Goal: Transaction & Acquisition: Obtain resource

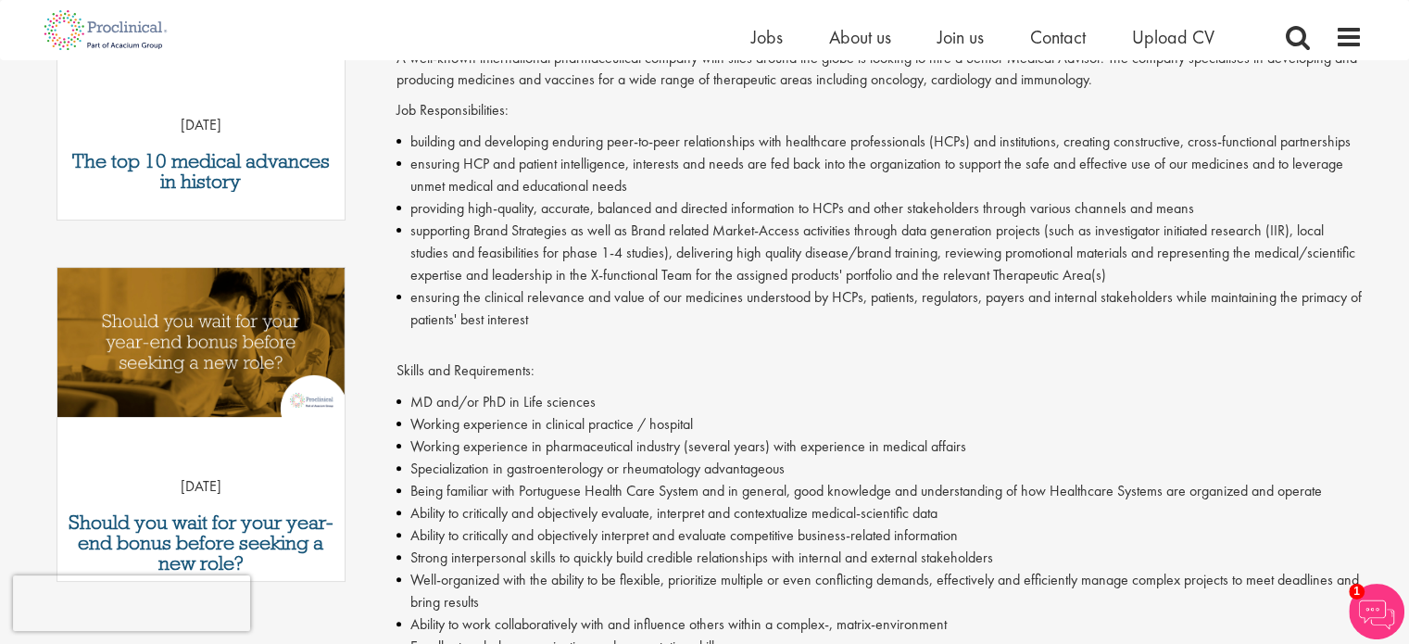
scroll to position [185, 0]
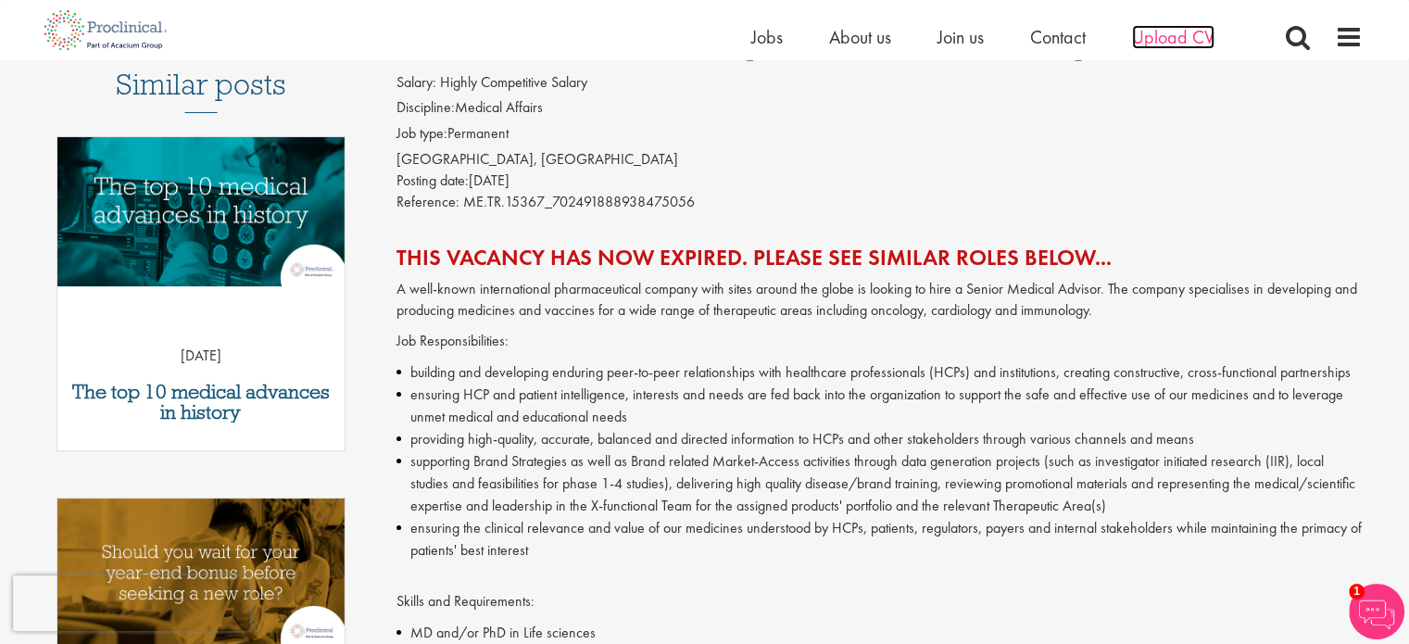
click at [1187, 43] on span "Upload CV" at bounding box center [1173, 37] width 82 height 24
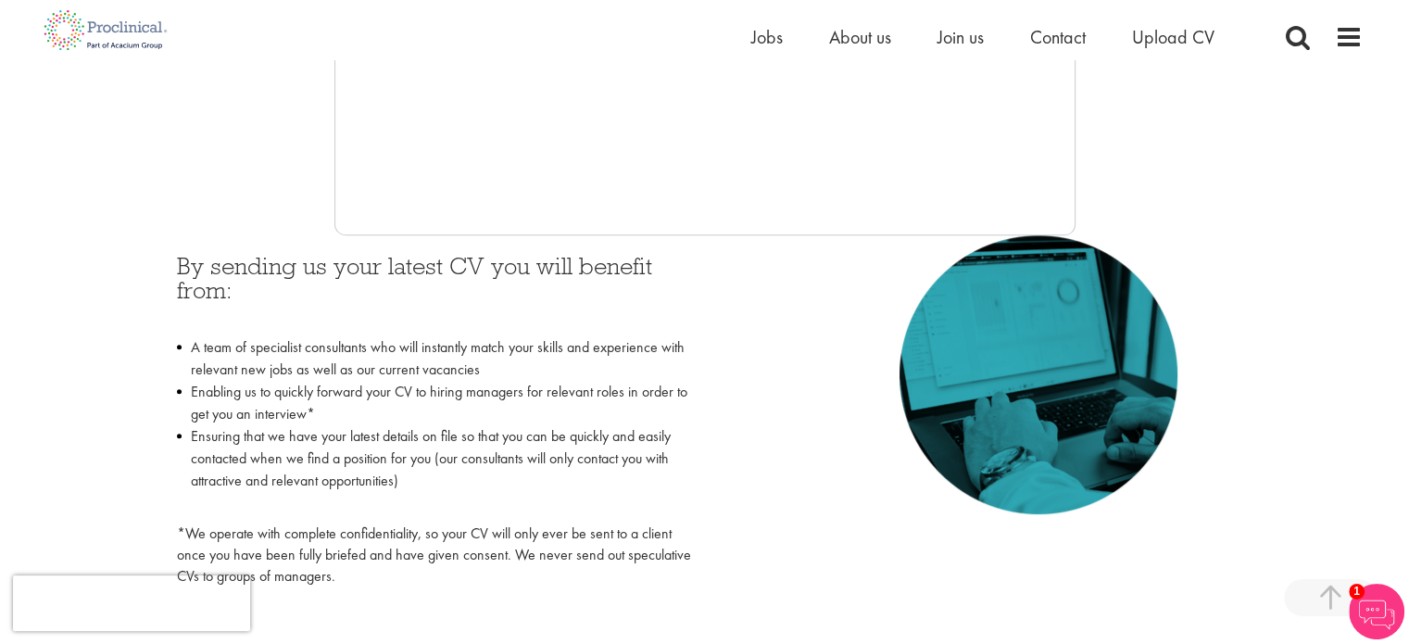
scroll to position [741, 0]
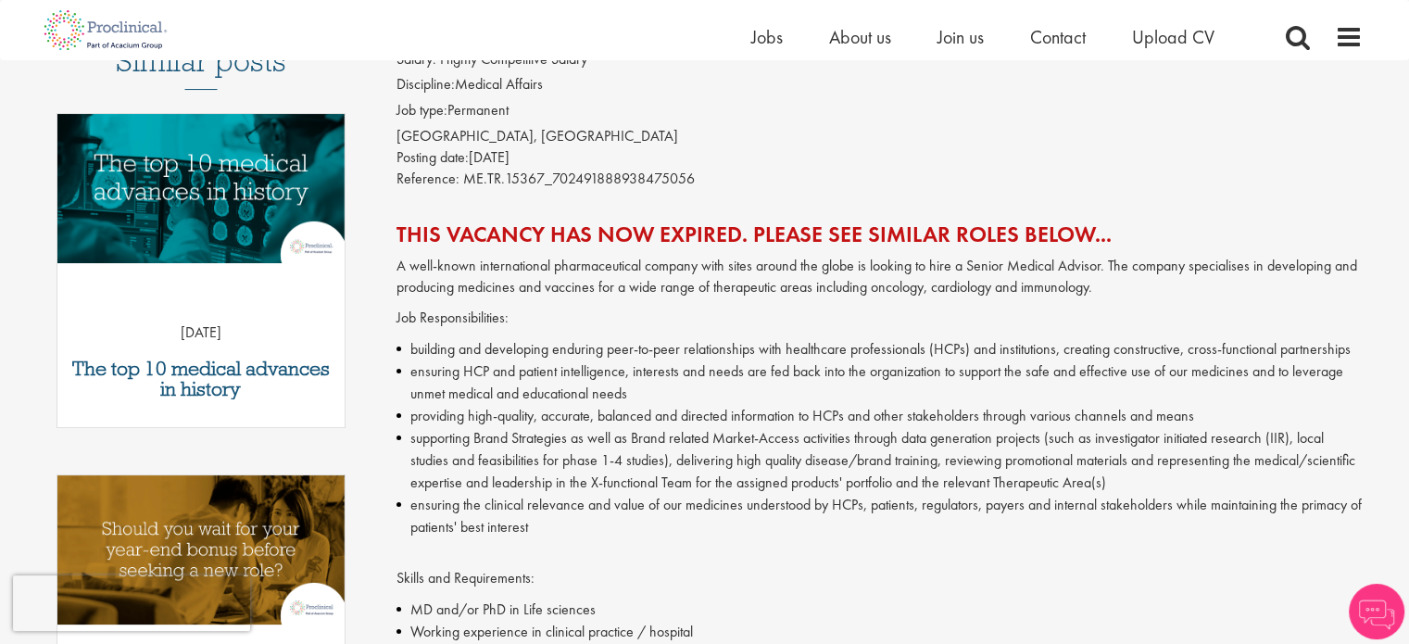
scroll to position [185, 0]
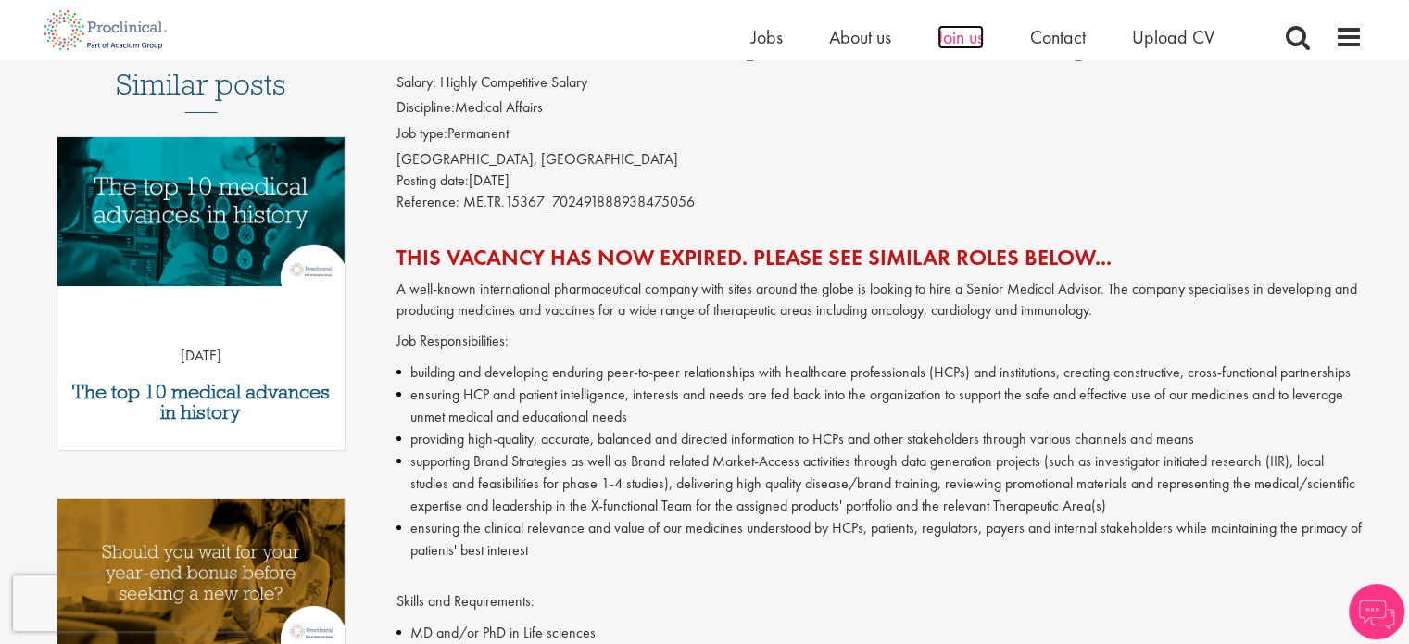
click at [952, 42] on span "Join us" at bounding box center [961, 37] width 46 height 24
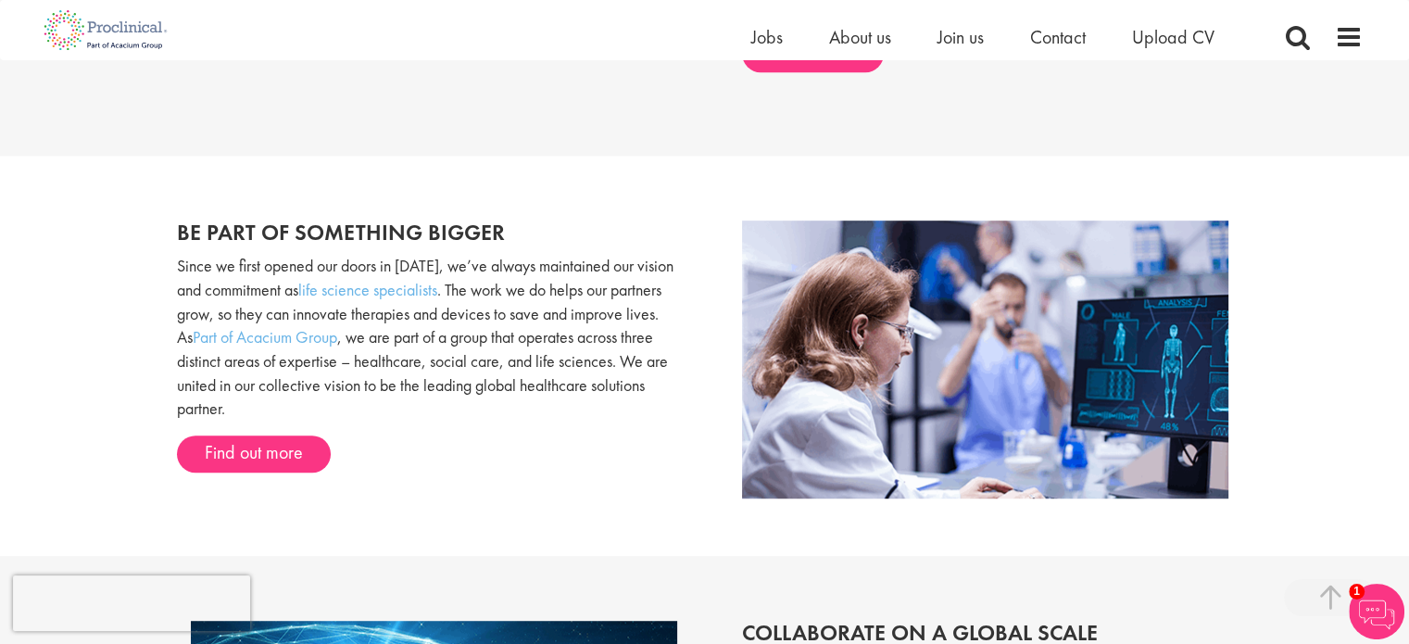
scroll to position [1015, 0]
click at [1339, 34] on span at bounding box center [1349, 37] width 28 height 28
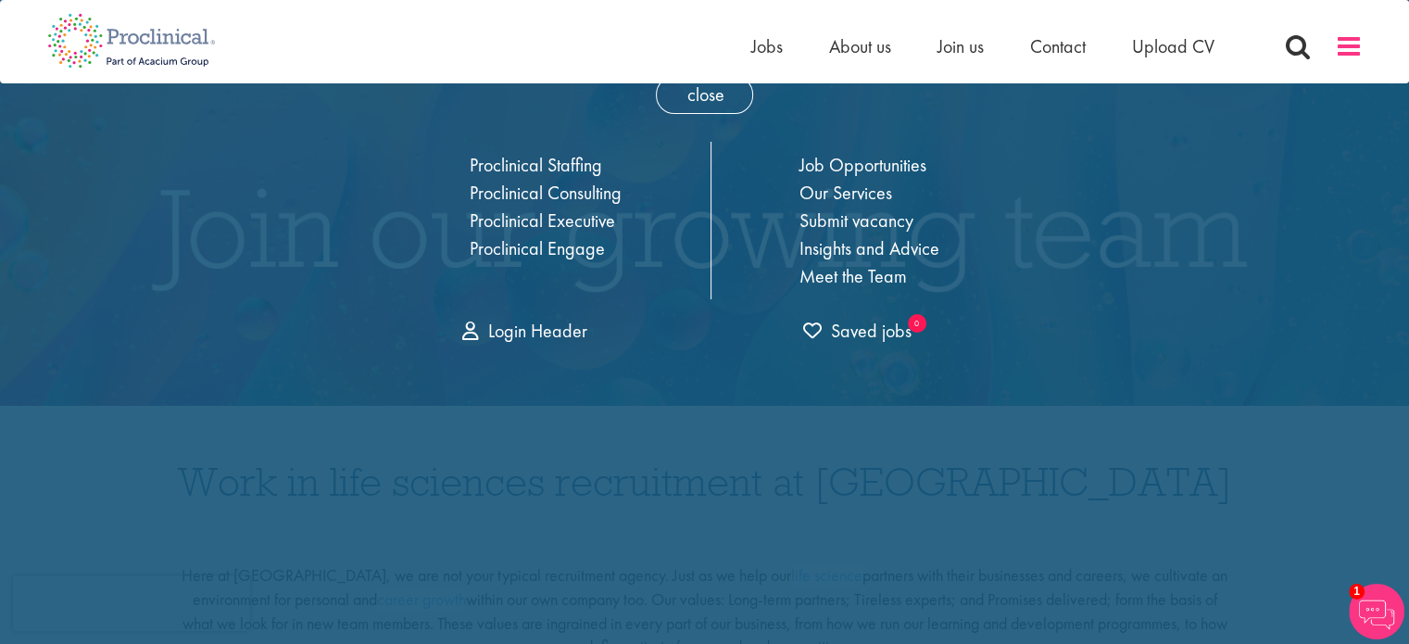
scroll to position [0, 0]
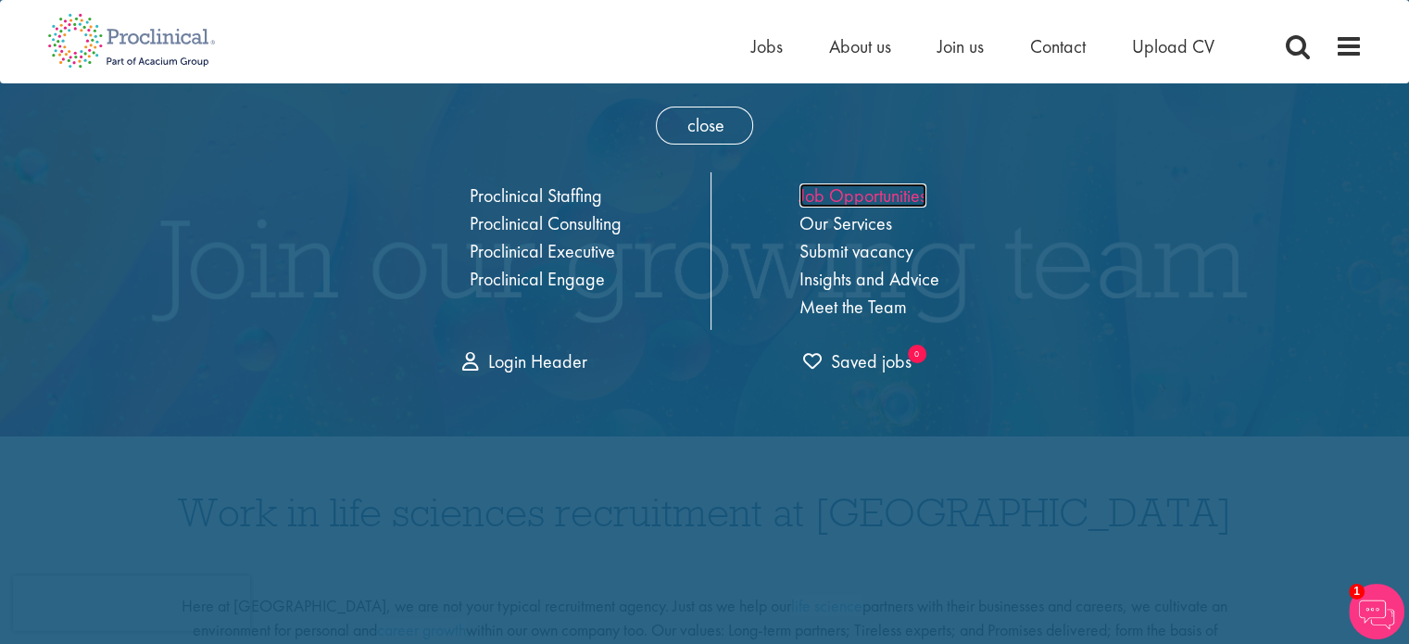
click at [869, 193] on link "Job Opportunities" at bounding box center [863, 195] width 127 height 24
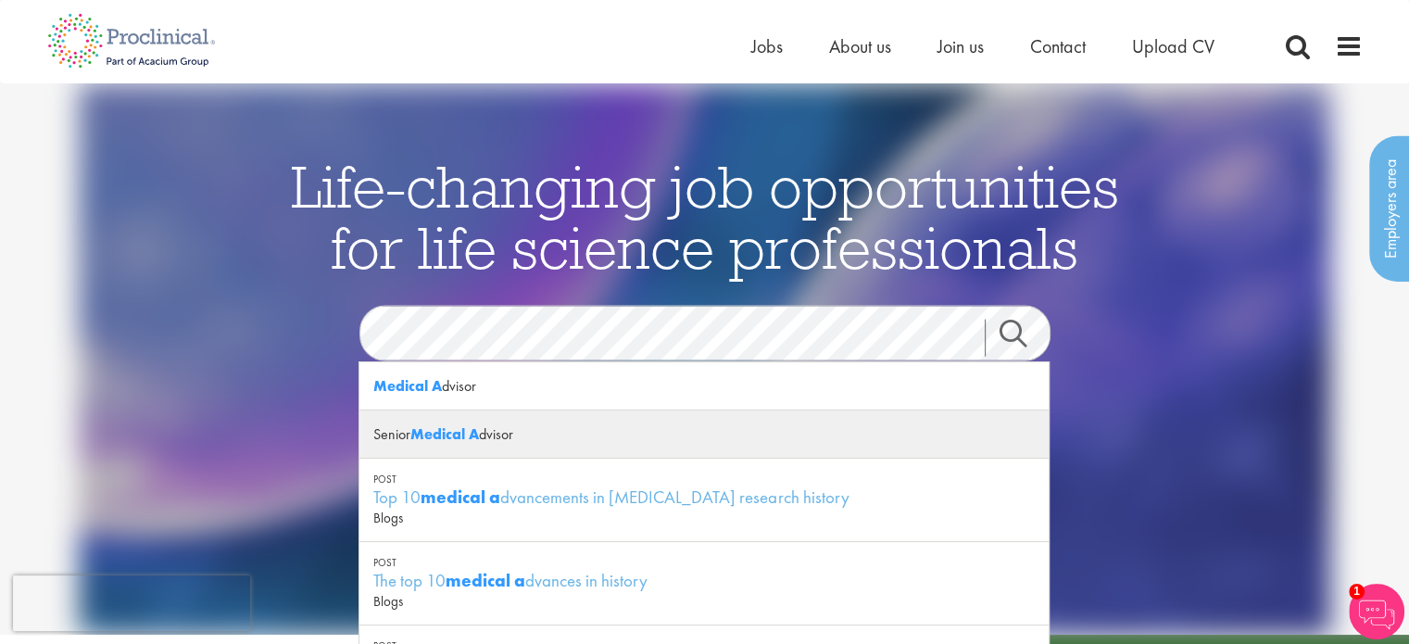
click at [453, 436] on strong "Medical A" at bounding box center [444, 433] width 69 height 19
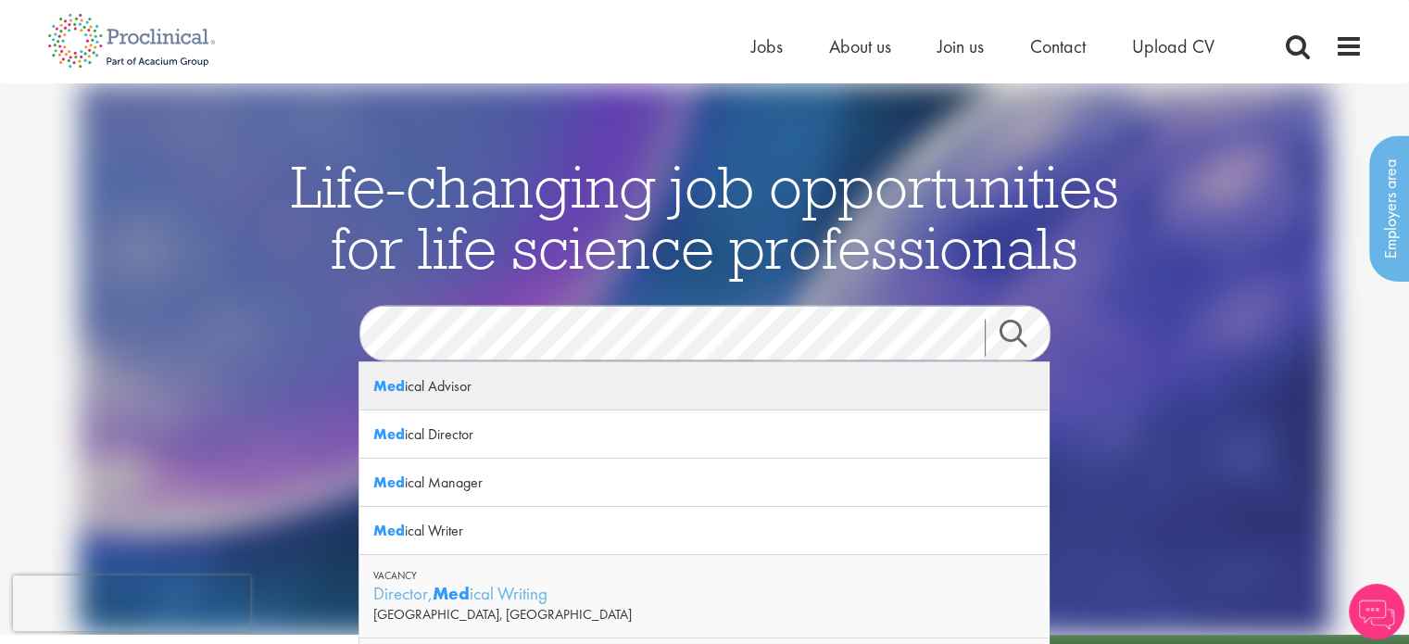
click at [451, 402] on div "Med ical Advisor" at bounding box center [703, 386] width 689 height 48
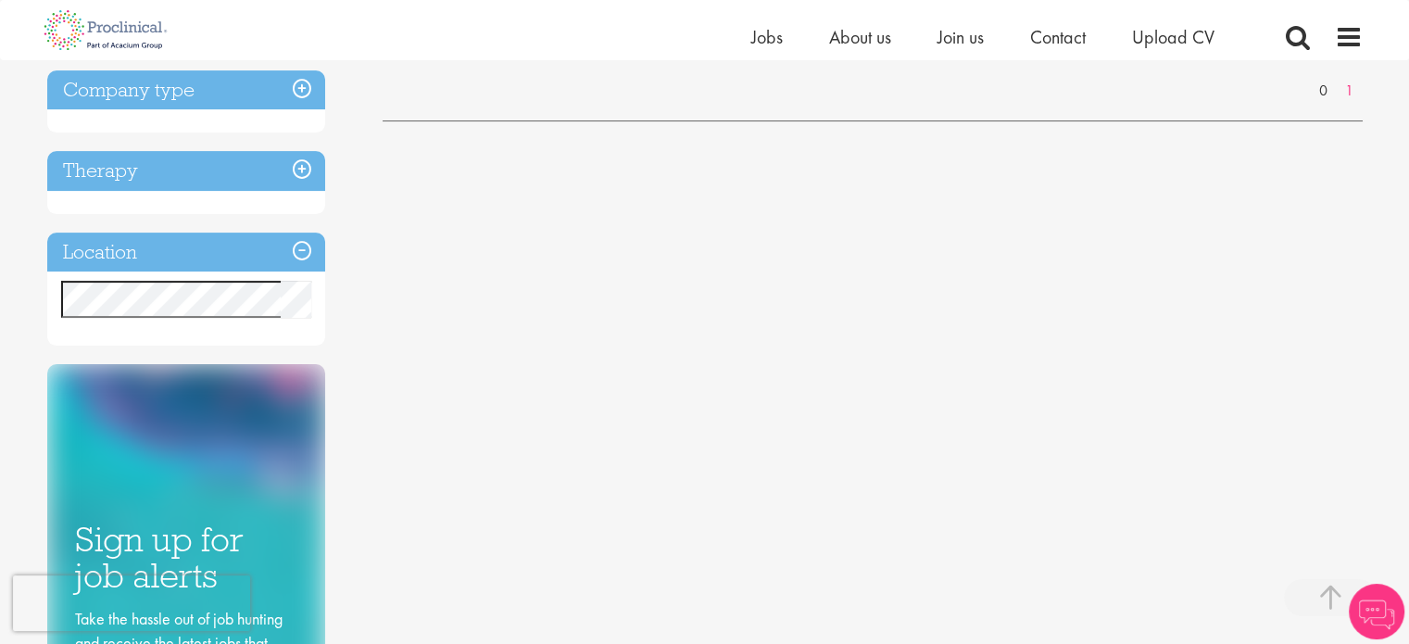
scroll to position [463, 0]
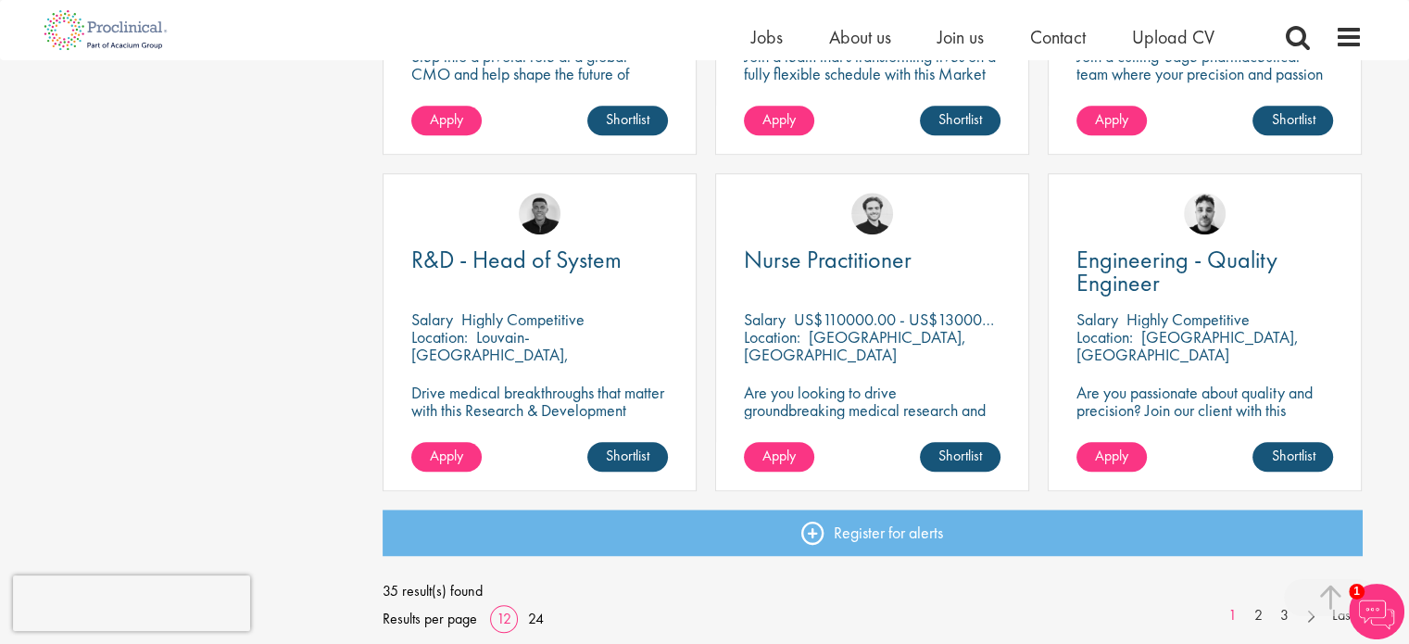
scroll to position [1297, 0]
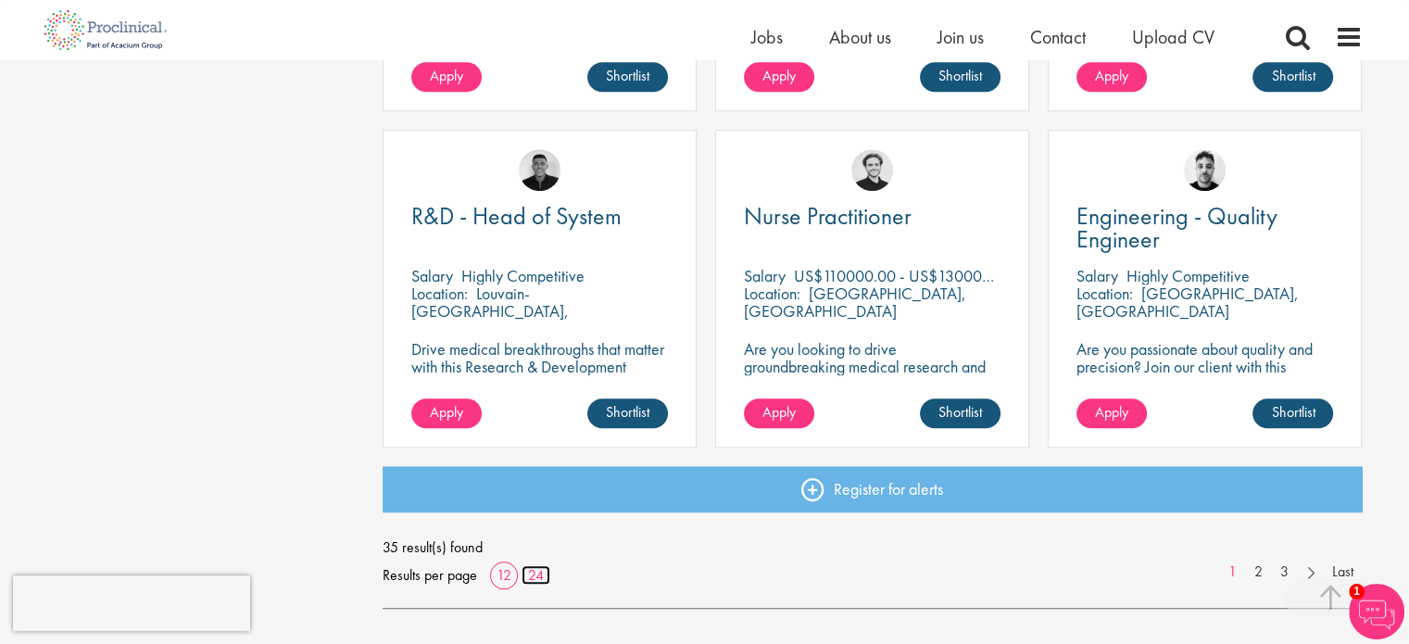
click at [530, 573] on link "24" at bounding box center [536, 574] width 29 height 19
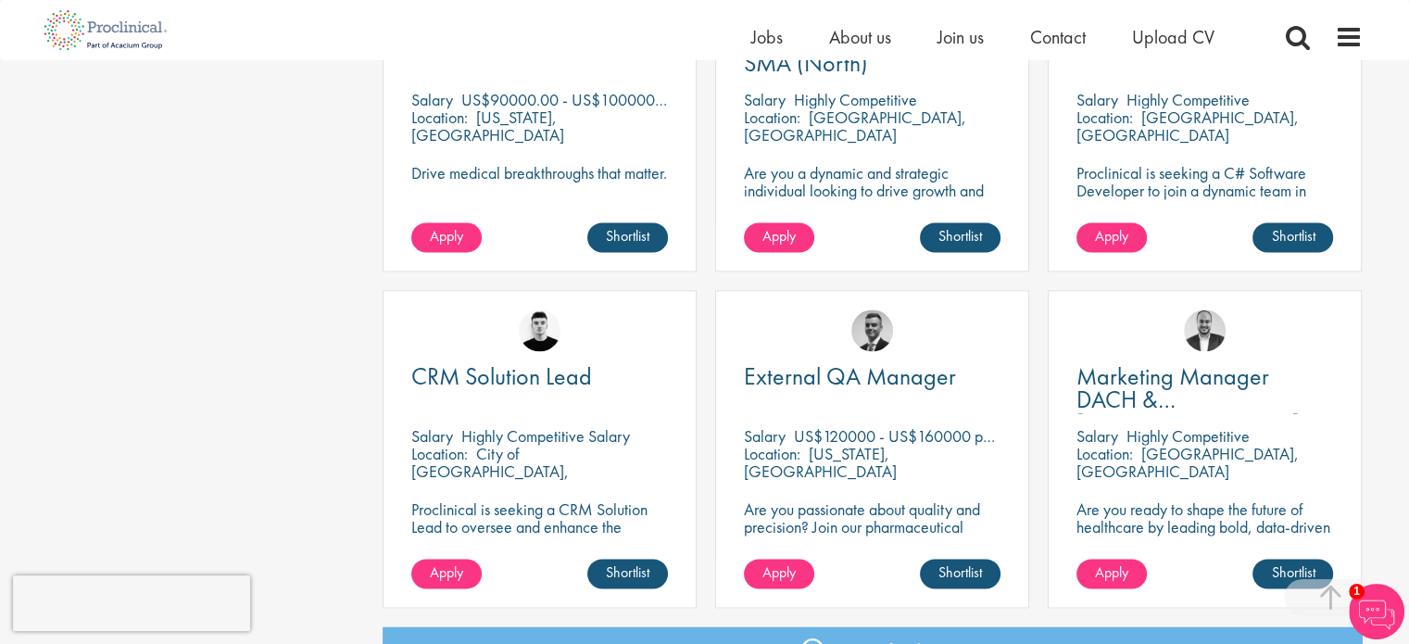
scroll to position [2502, 0]
